Goal: Task Accomplishment & Management: Manage account settings

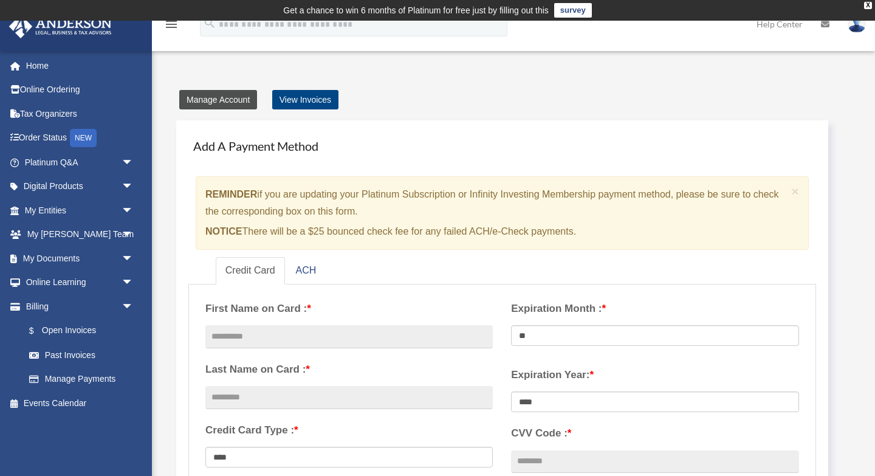
click at [228, 99] on link "Manage Account" at bounding box center [218, 99] width 78 height 19
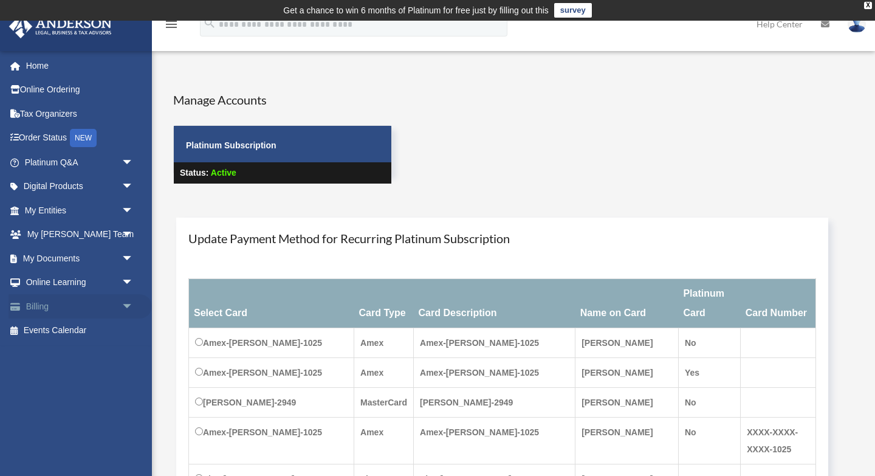
click at [45, 308] on link "Billing arrow_drop_down" at bounding box center [80, 306] width 143 height 24
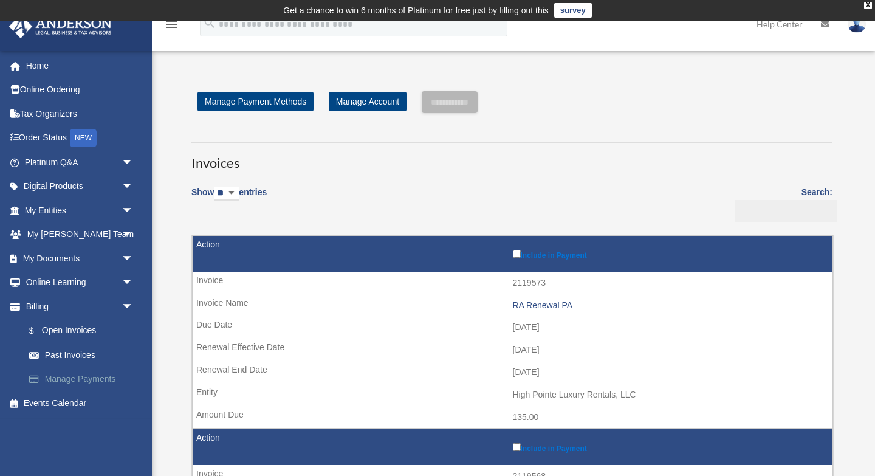
click at [88, 380] on link "Manage Payments" at bounding box center [84, 379] width 135 height 24
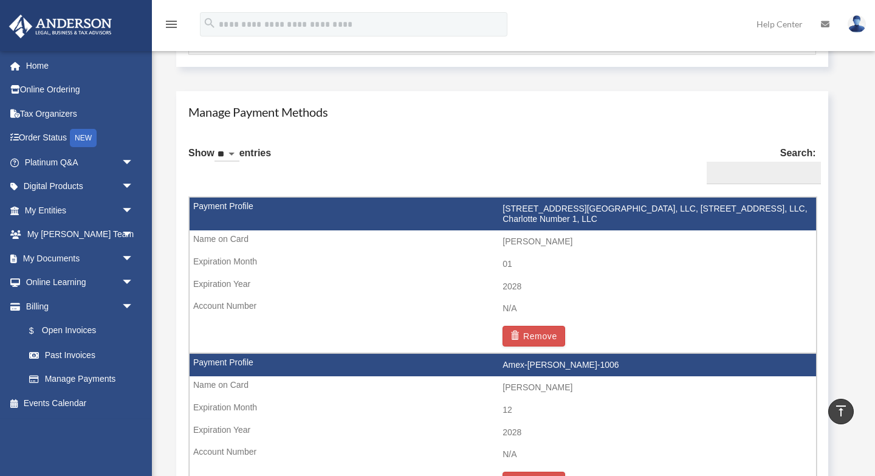
scroll to position [694, 0]
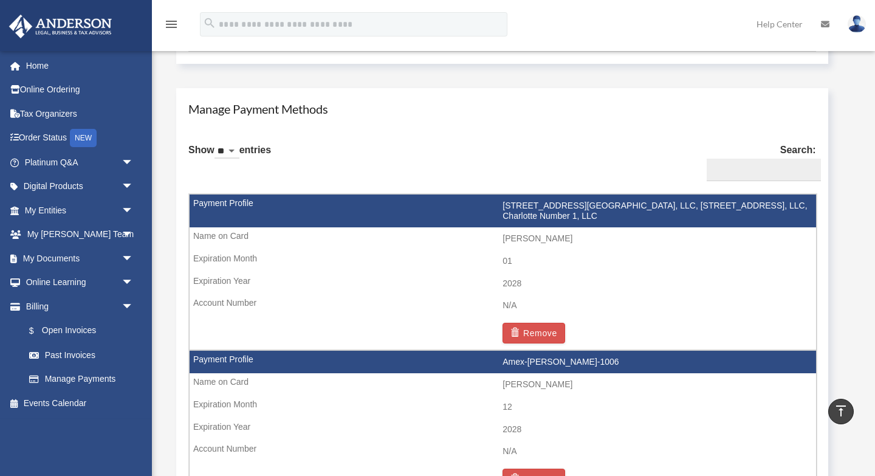
click at [573, 360] on td "Amex-[PERSON_NAME]-1006" at bounding box center [503, 362] width 627 height 23
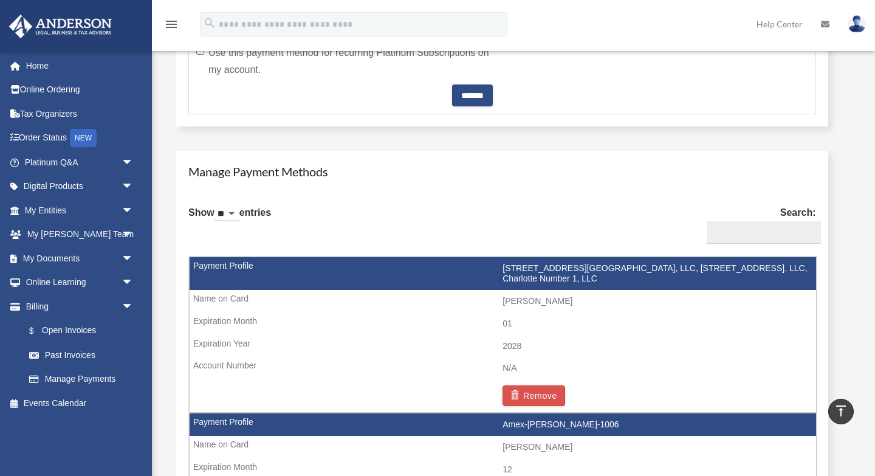
scroll to position [679, 0]
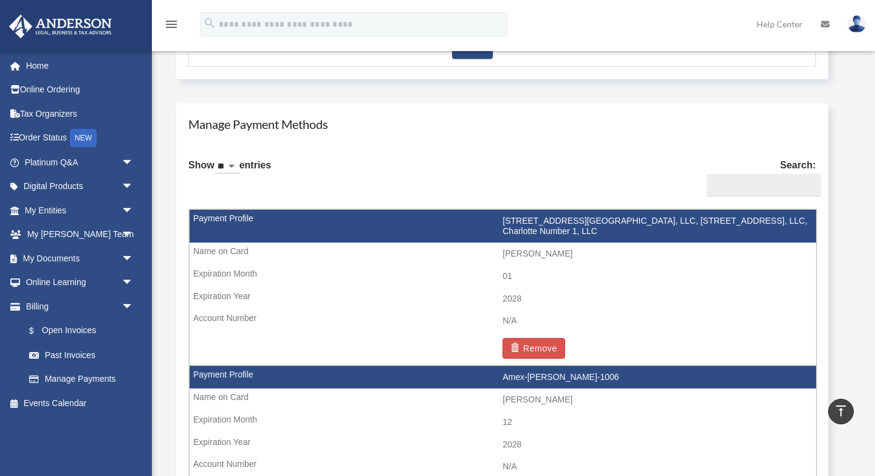
click at [232, 221] on td "[STREET_ADDRESS][GEOGRAPHIC_DATA], LLC, [STREET_ADDRESS], LLC, Charlotte Number…" at bounding box center [503, 226] width 627 height 33
click at [548, 230] on td "[STREET_ADDRESS][GEOGRAPHIC_DATA], LLC, [STREET_ADDRESS], LLC, Charlotte Number…" at bounding box center [503, 226] width 627 height 33
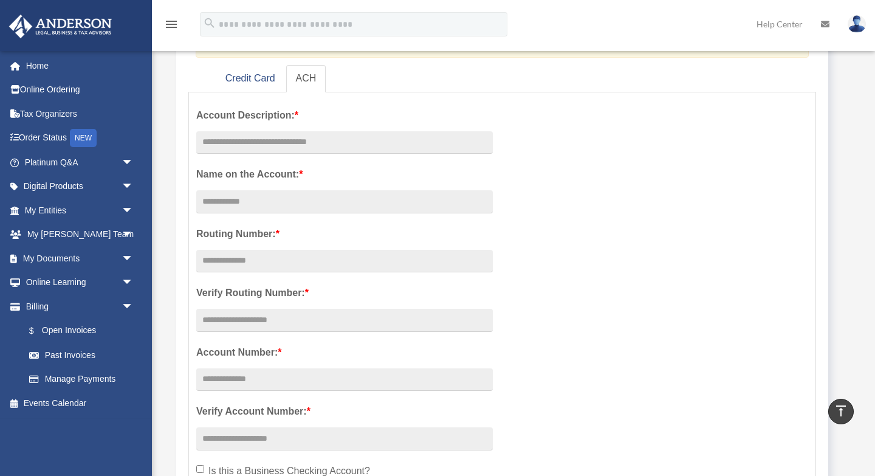
scroll to position [0, 0]
